Goal: Use online tool/utility: Utilize a website feature to perform a specific function

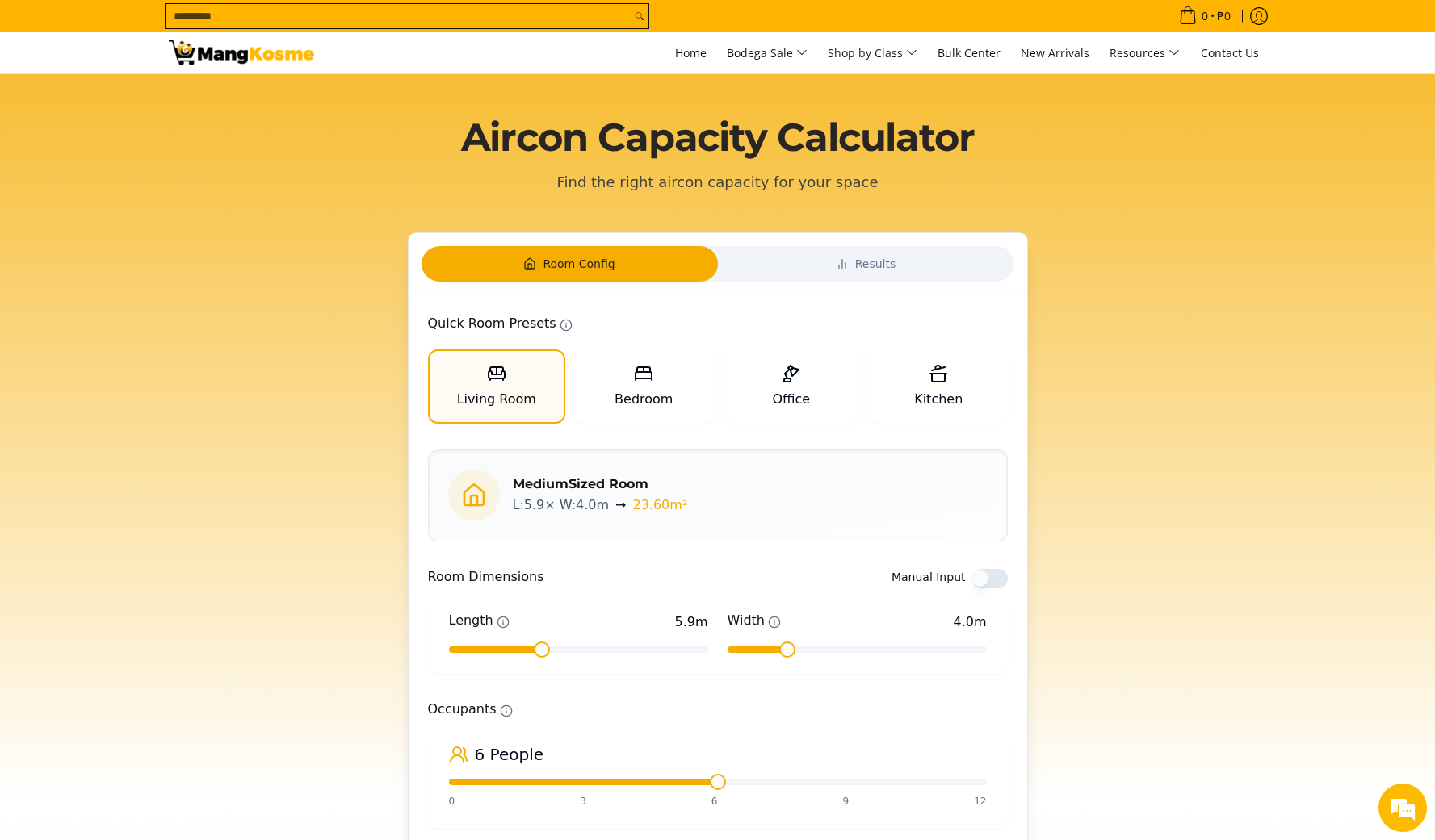
click at [836, 258] on icon "button" at bounding box center [842, 263] width 13 height 13
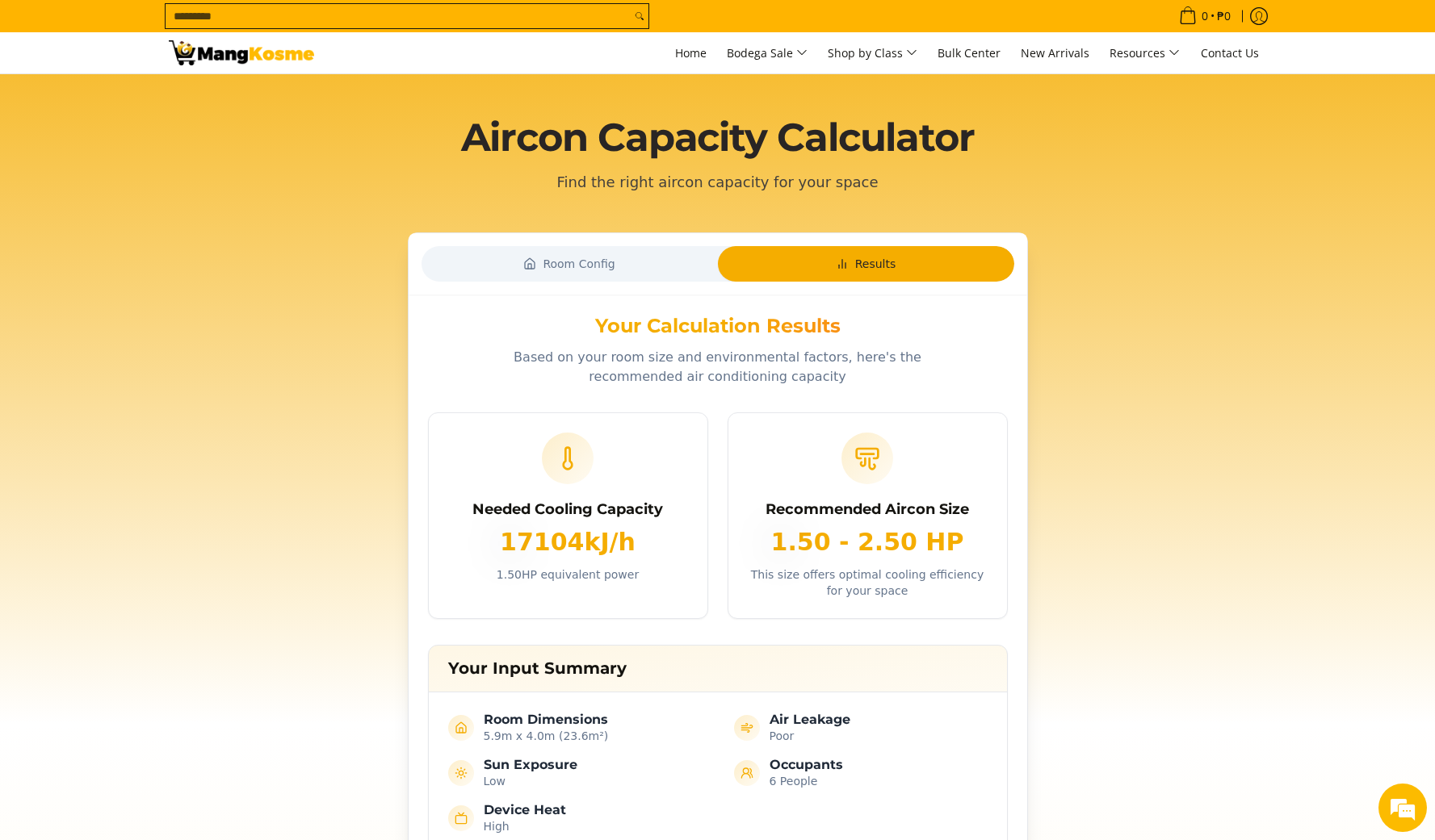
click at [836, 264] on icon "button" at bounding box center [842, 263] width 13 height 13
click at [620, 274] on button "Room Config" at bounding box center [569, 264] width 297 height 36
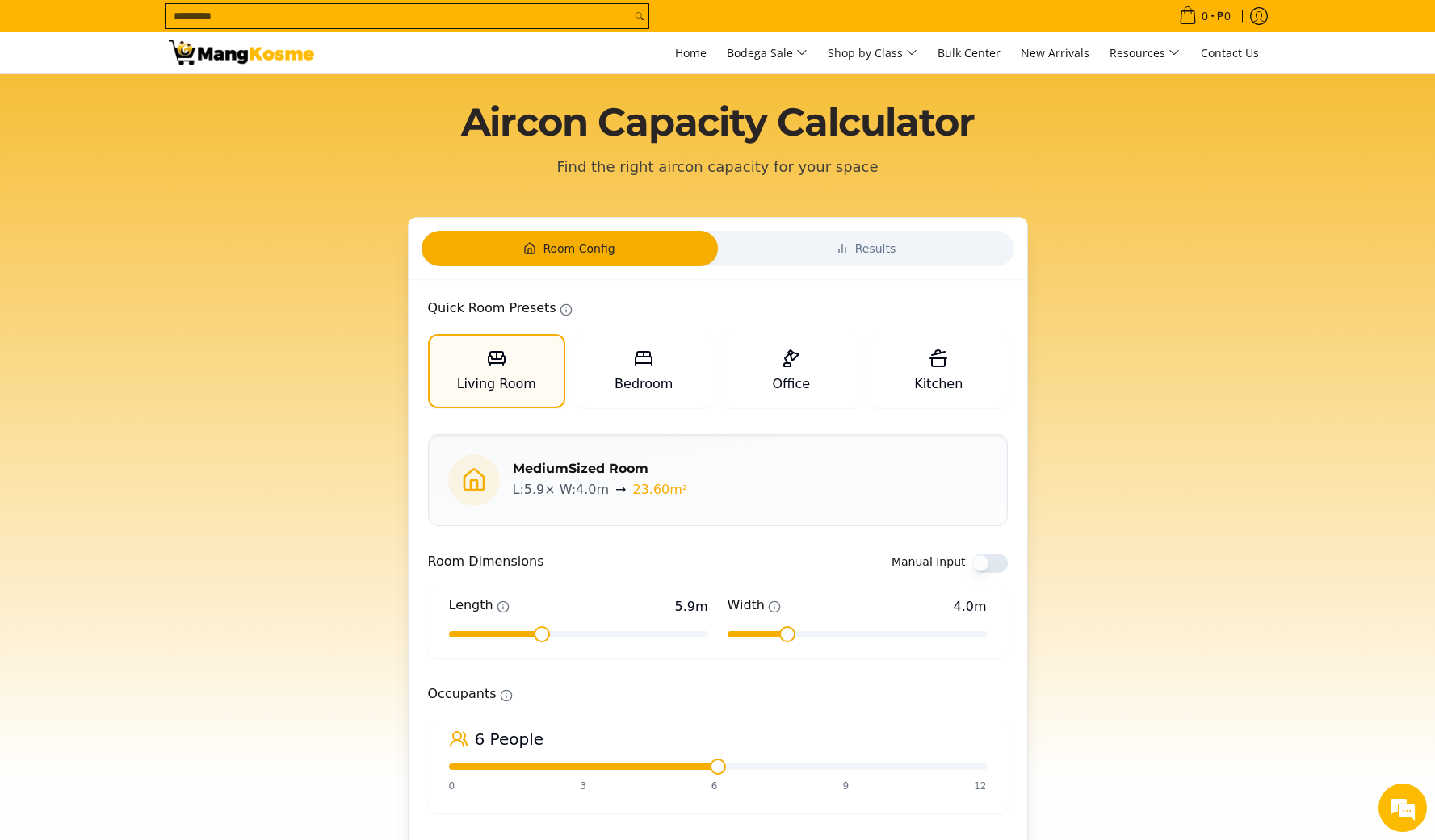
click at [803, 267] on div "Room Config Results" at bounding box center [718, 249] width 619 height 62
click at [802, 258] on div "Room Config Results" at bounding box center [718, 249] width 619 height 62
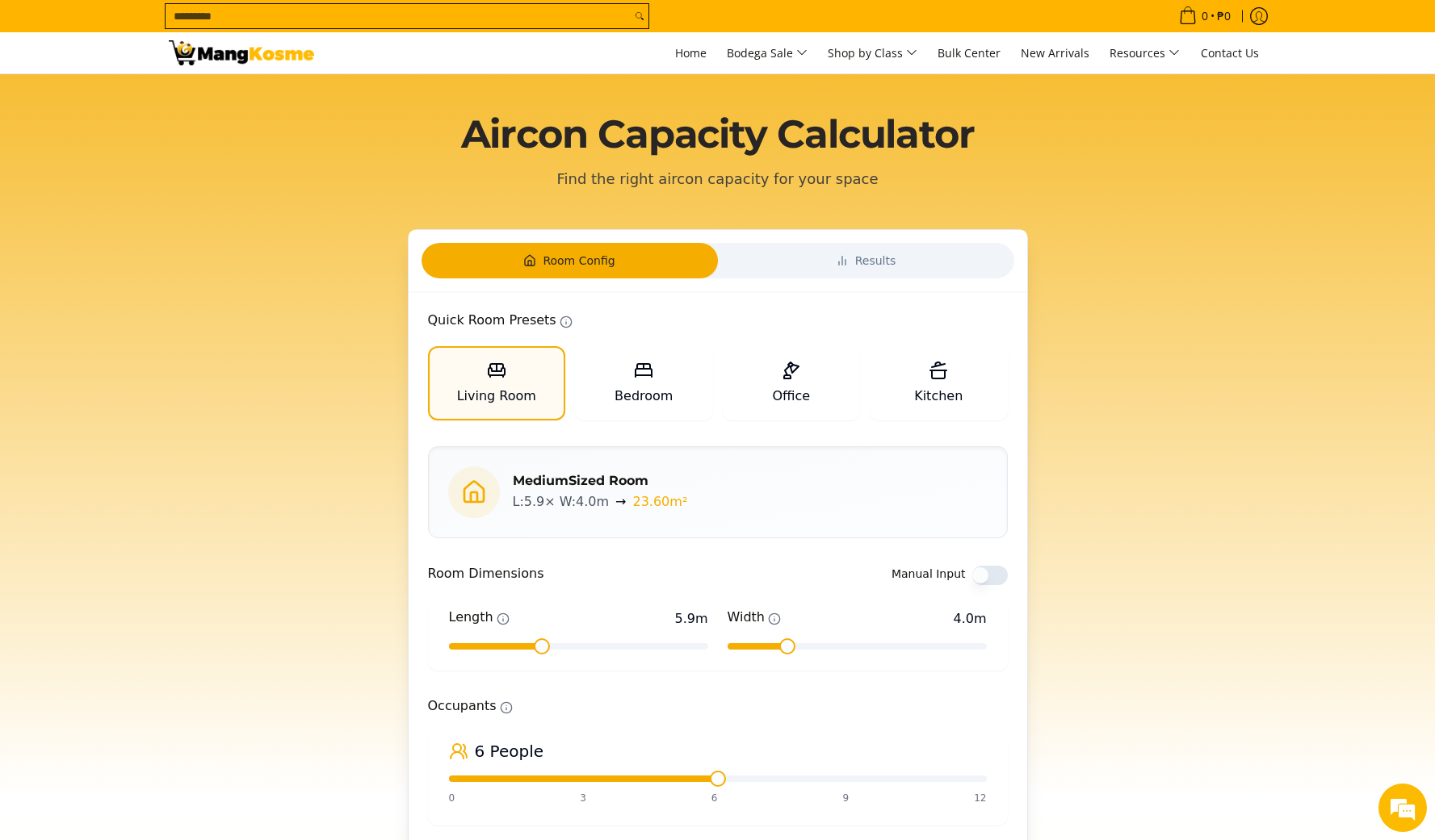
click at [572, 273] on div "Room Config Results" at bounding box center [718, 261] width 619 height 62
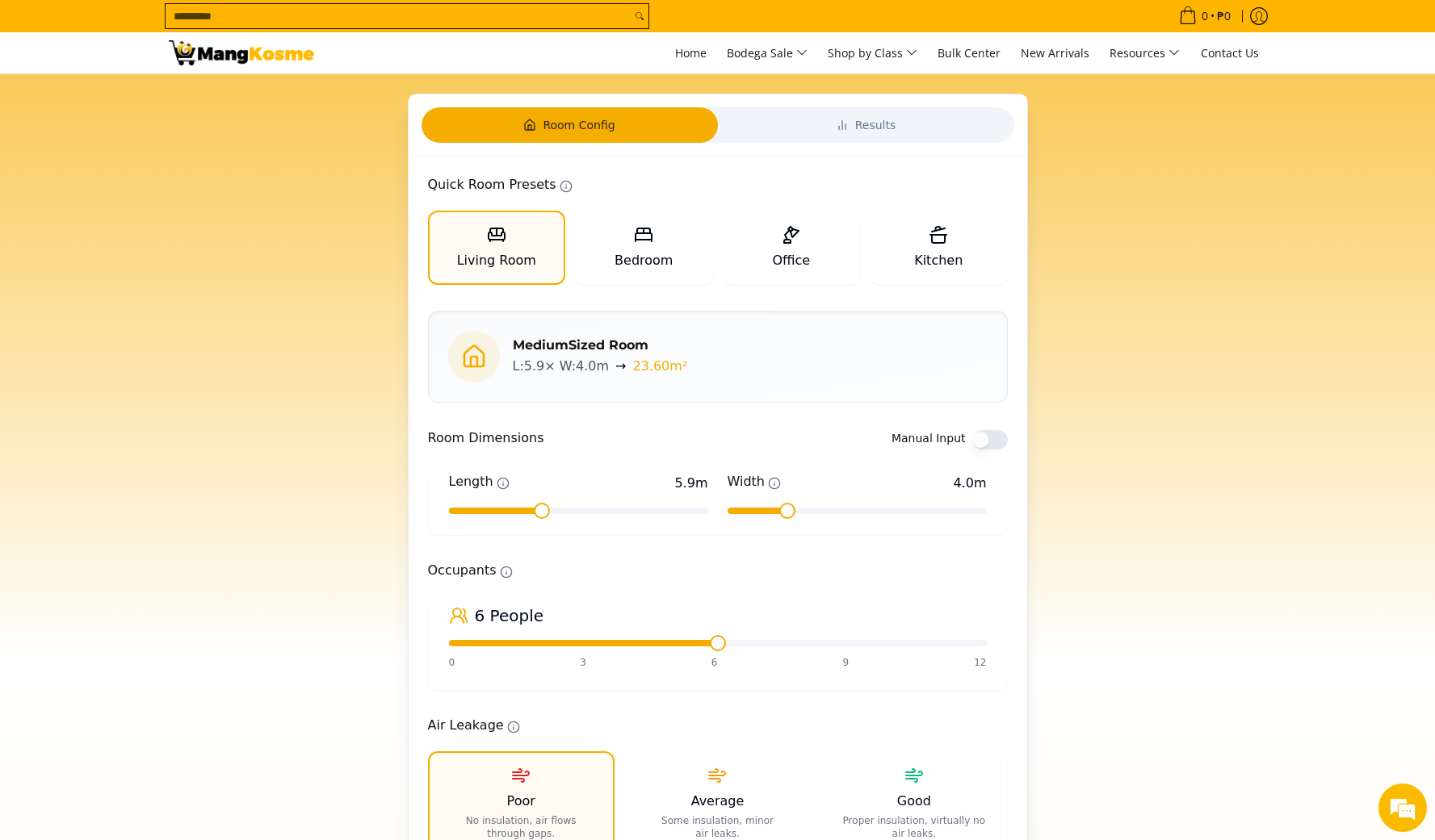
scroll to position [159, 0]
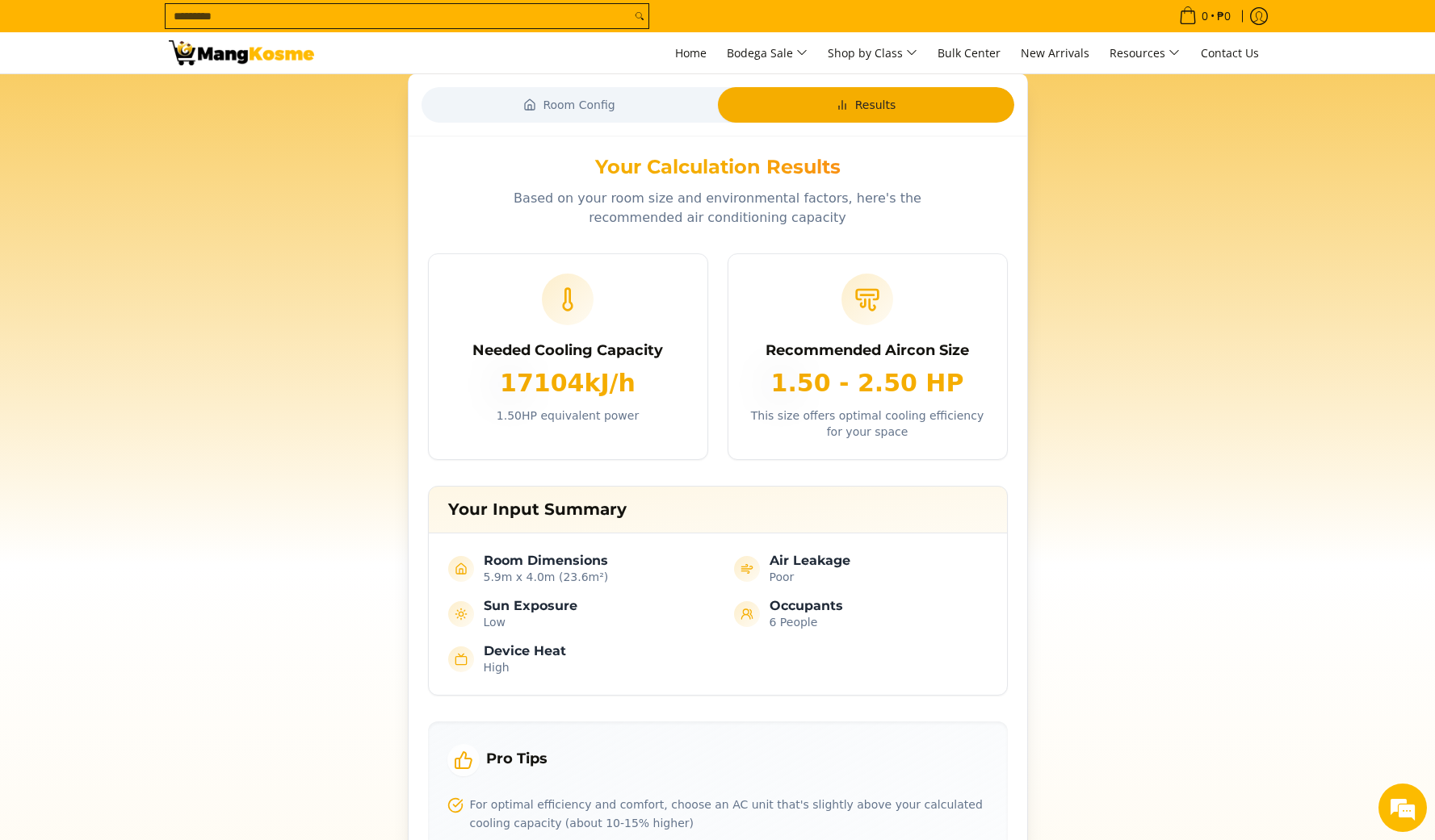
click at [879, 103] on span "Results" at bounding box center [875, 104] width 41 height 16
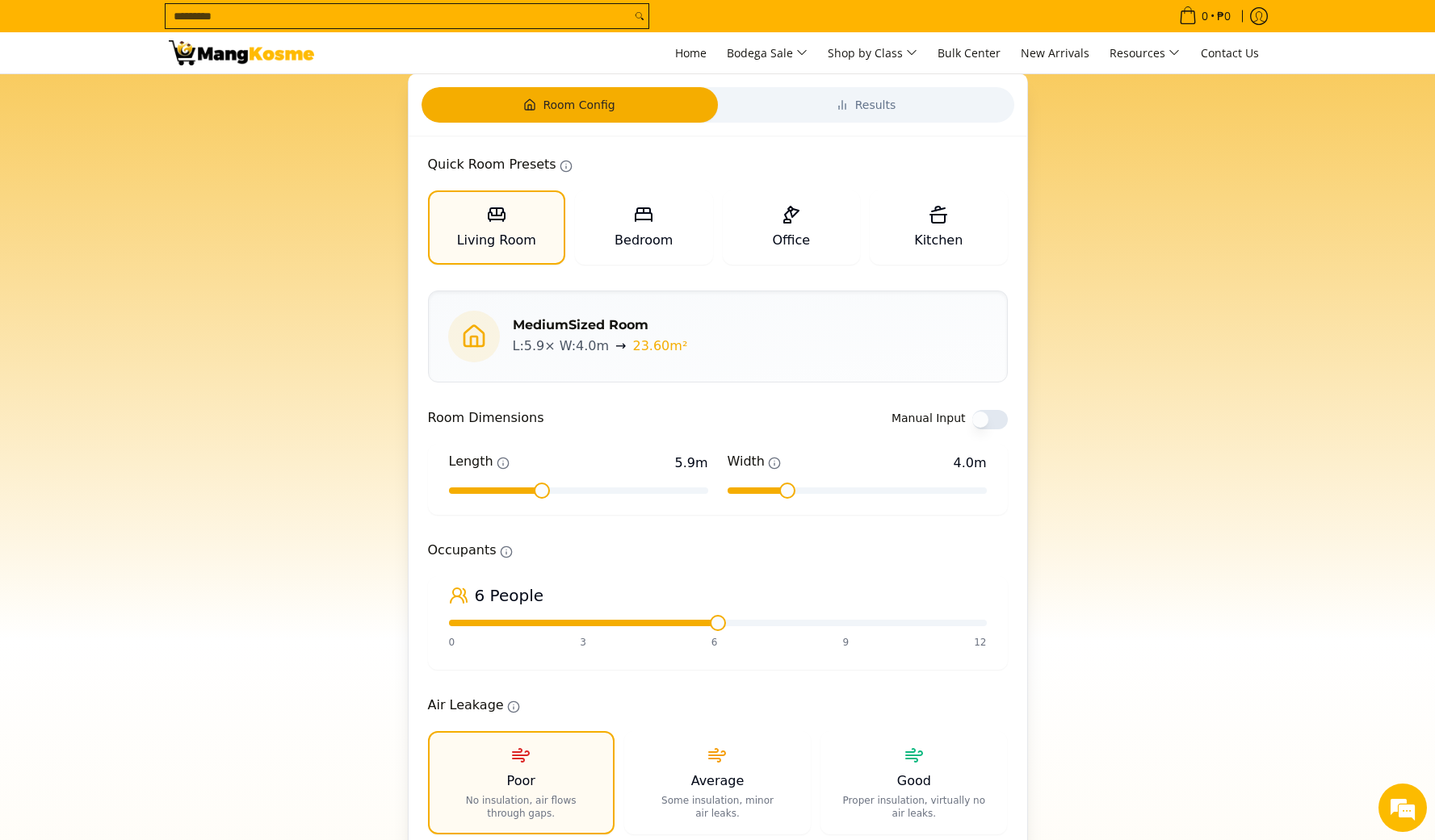
click at [622, 108] on button "Room Config" at bounding box center [569, 105] width 297 height 36
click at [859, 101] on span "Results" at bounding box center [875, 104] width 41 height 16
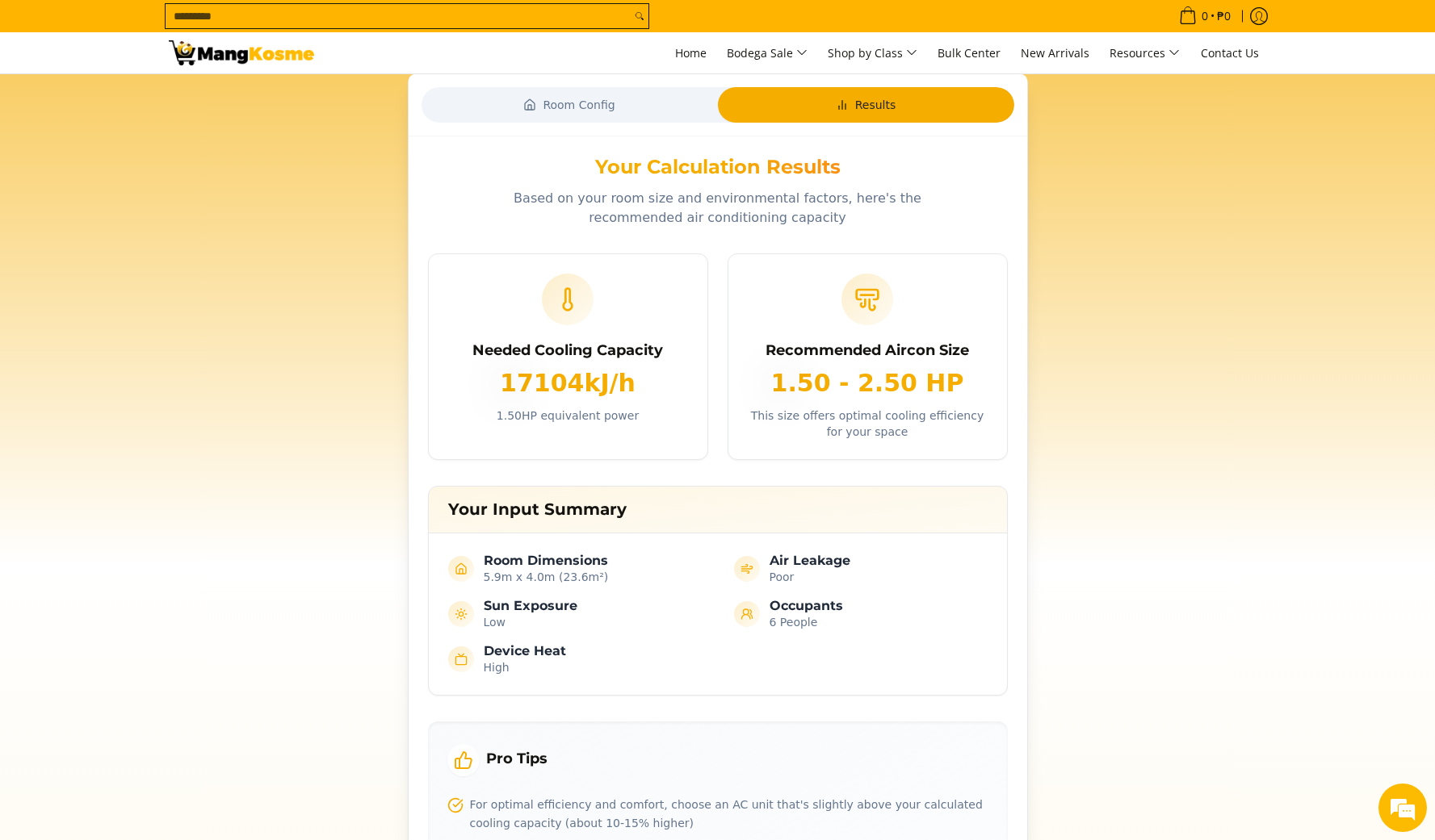
click at [602, 106] on span "Room Config" at bounding box center [579, 104] width 72 height 16
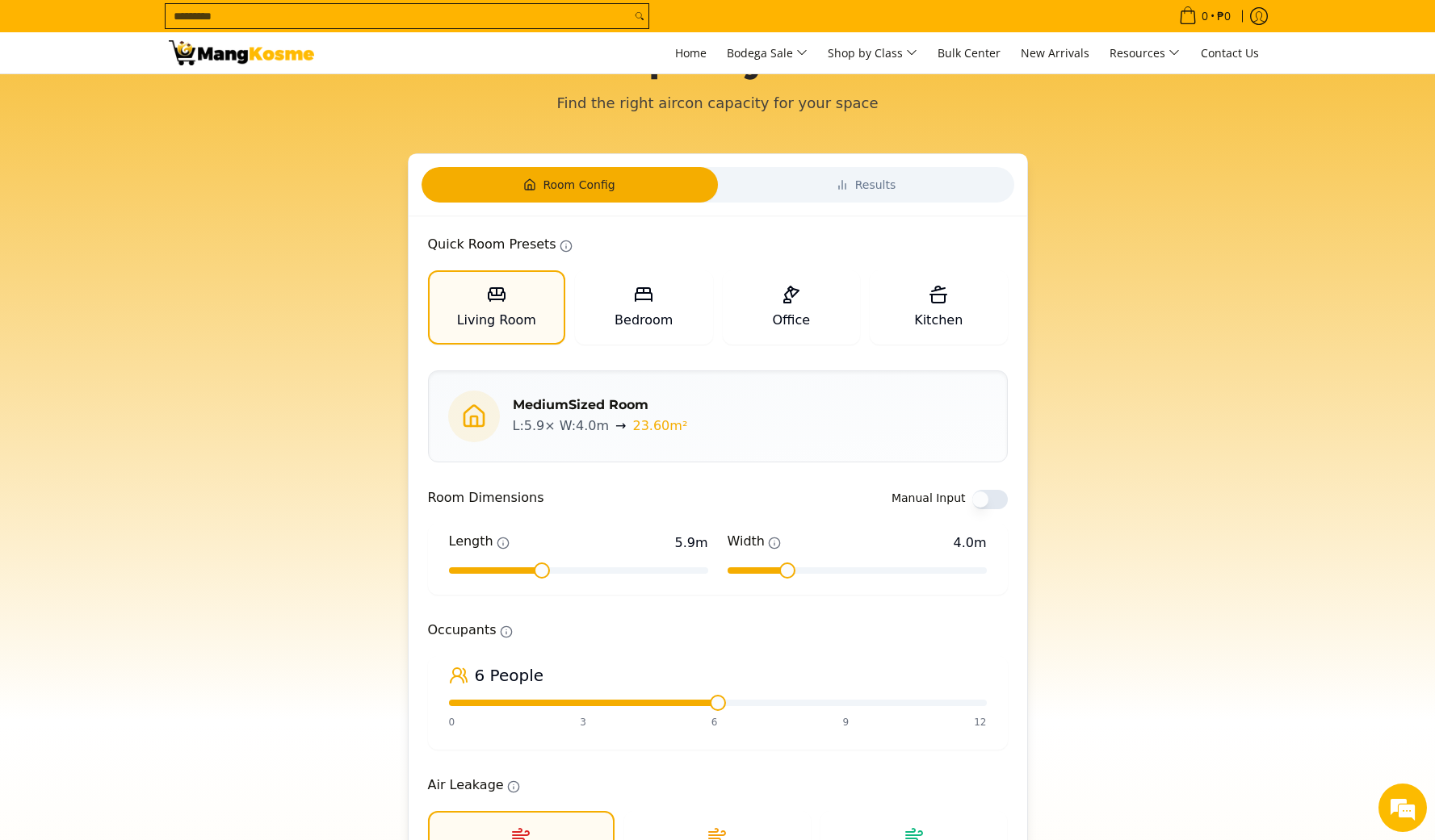
scroll to position [0, 0]
